Goal: Task Accomplishment & Management: Manage account settings

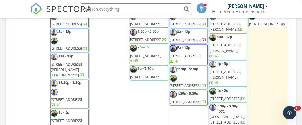
scroll to position [339, 0]
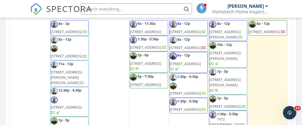
click at [187, 94] on span "7110 Overland Rd, Orlando 32810" at bounding box center [185, 93] width 31 height 5
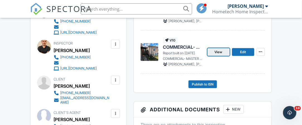
click at [219, 54] on span "View" at bounding box center [219, 52] width 8 height 6
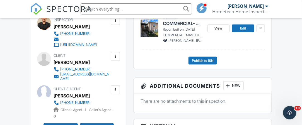
scroll to position [163, 0]
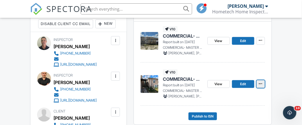
click at [262, 85] on icon at bounding box center [260, 84] width 3 height 4
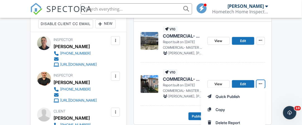
scroll to position [191, 0]
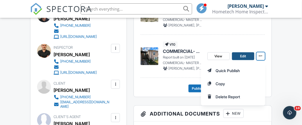
click at [243, 56] on span "Edit" at bounding box center [243, 57] width 6 height 6
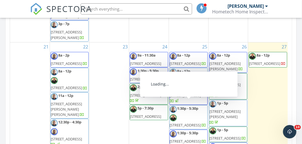
scroll to position [335, 0]
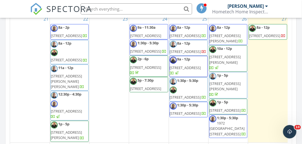
click at [192, 100] on span "7110 Overland Rd, Orlando 32810" at bounding box center [185, 97] width 31 height 5
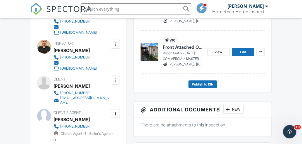
scroll to position [168, 0]
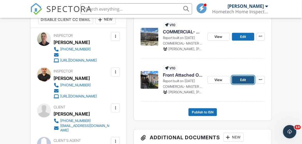
click at [243, 80] on span "Edit" at bounding box center [243, 80] width 6 height 6
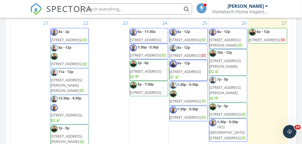
scroll to position [307, 0]
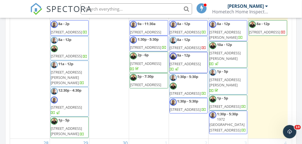
click at [193, 92] on span "[STREET_ADDRESS]" at bounding box center [185, 93] width 31 height 5
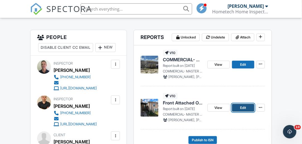
click at [238, 109] on link "Edit" at bounding box center [243, 108] width 22 height 8
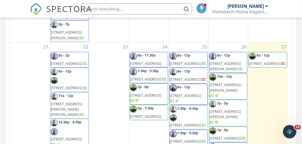
scroll to position [363, 0]
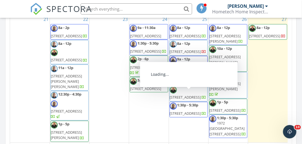
click at [191, 100] on span "[STREET_ADDRESS]" at bounding box center [185, 97] width 31 height 5
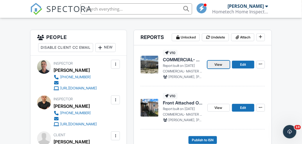
click at [223, 66] on span "View" at bounding box center [219, 65] width 8 height 6
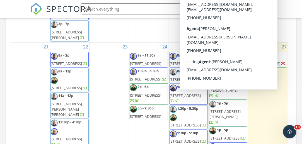
scroll to position [335, 0]
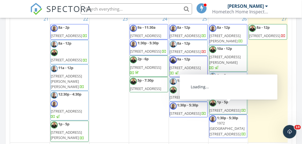
click at [195, 100] on span "7110 Overland Rd, Orlando 32810" at bounding box center [185, 97] width 31 height 5
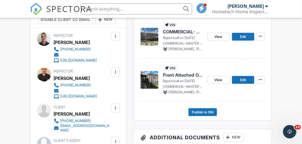
scroll to position [140, 0]
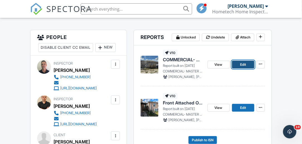
click at [240, 67] on span "Edit" at bounding box center [243, 65] width 6 height 6
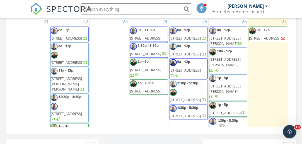
scroll to position [279, 0]
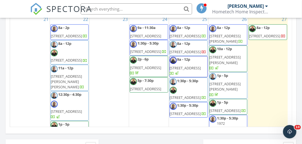
click at [190, 100] on span "7110 Overland Rd, Orlando 32810" at bounding box center [185, 97] width 31 height 5
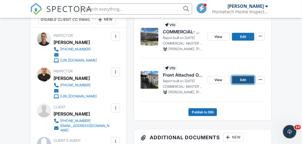
click at [244, 81] on span "Edit" at bounding box center [243, 80] width 6 height 6
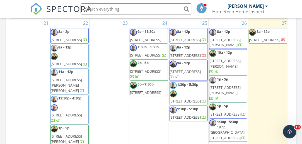
scroll to position [367, 0]
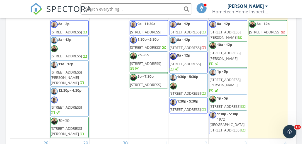
click at [190, 96] on span "7110 Overland Rd, Orlando 32810" at bounding box center [185, 93] width 31 height 5
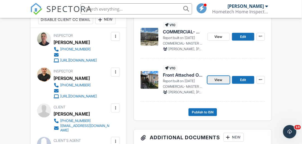
click at [222, 79] on span "View" at bounding box center [219, 80] width 8 height 6
